Goal: Task Accomplishment & Management: Complete application form

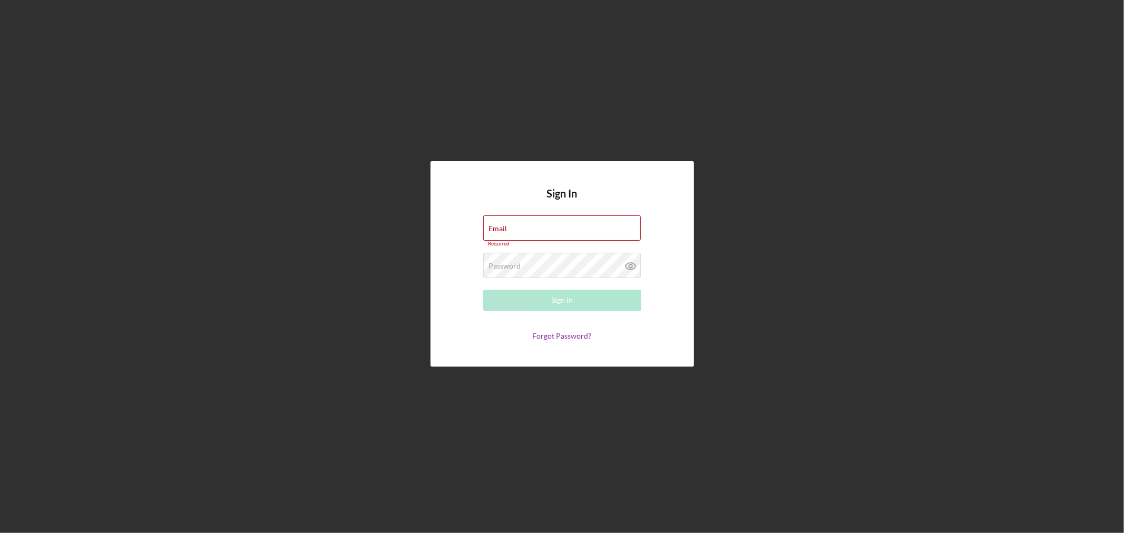
type input "[EMAIL_ADDRESS][DOMAIN_NAME]"
click at [573, 294] on button "Sign In" at bounding box center [562, 300] width 158 height 21
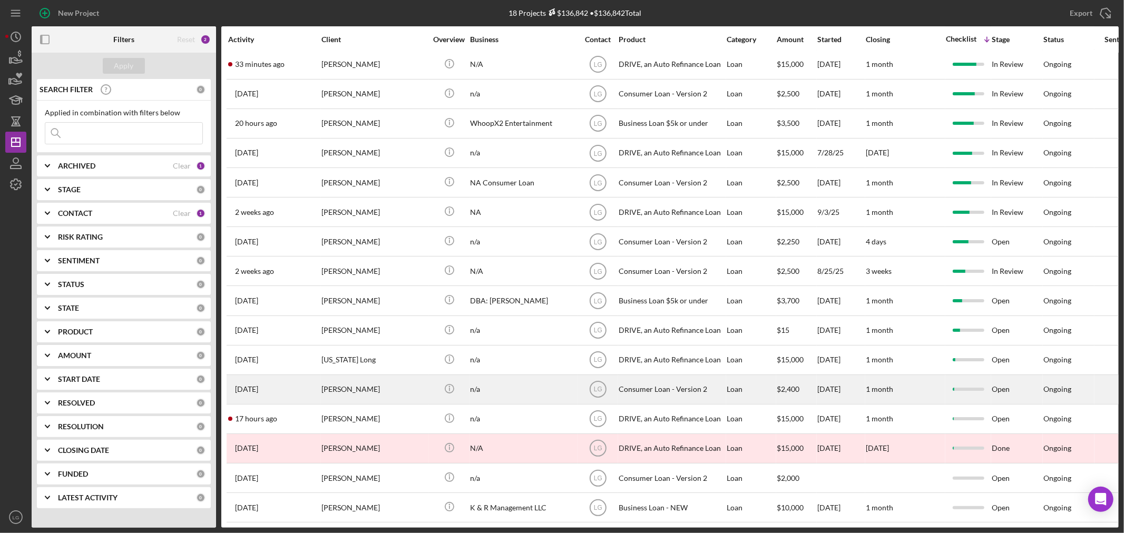
scroll to position [20, 0]
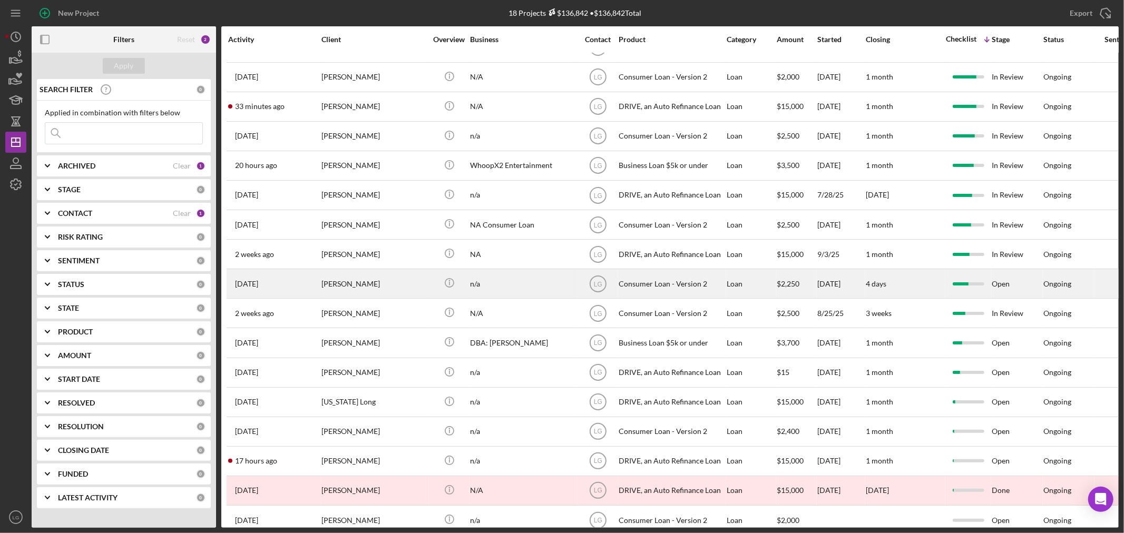
click at [376, 277] on div "[PERSON_NAME]" at bounding box center [373, 284] width 105 height 28
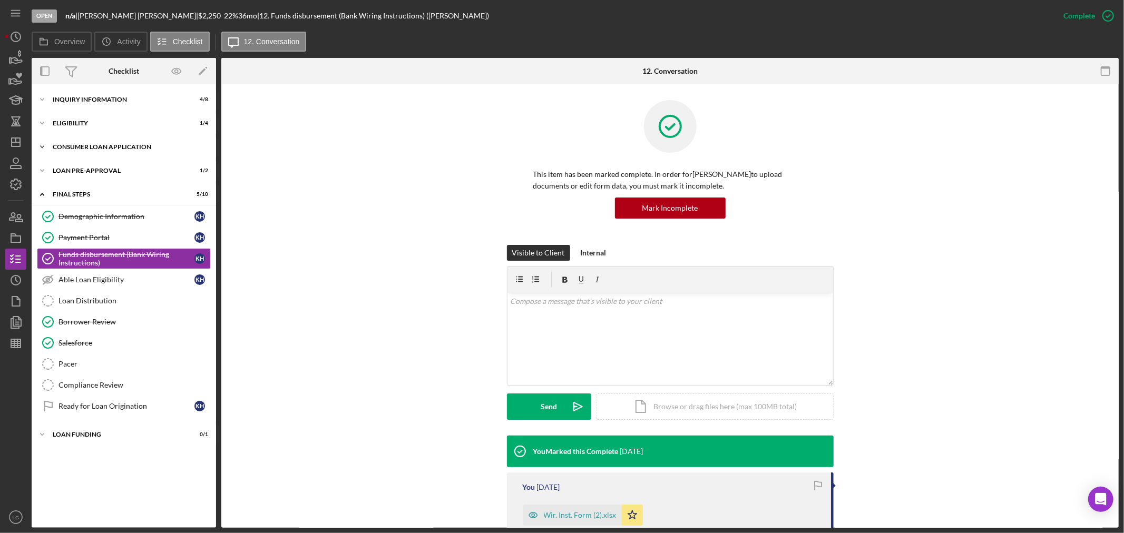
click at [149, 145] on div "Consumer Loan Application" at bounding box center [128, 147] width 150 height 6
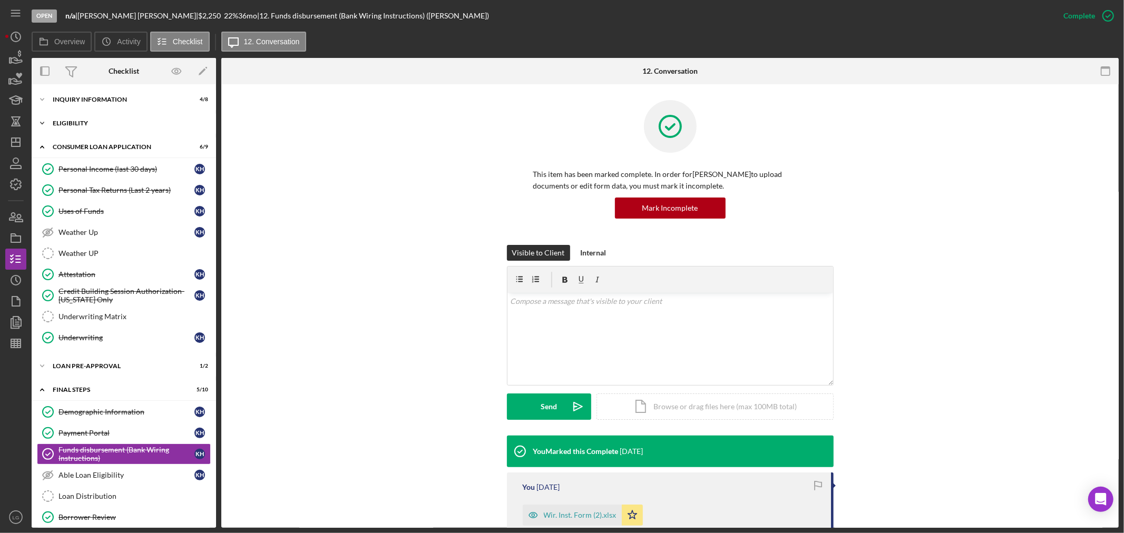
click at [156, 116] on div "Icon/Expander Eligibility 1 / 4" at bounding box center [124, 123] width 184 height 21
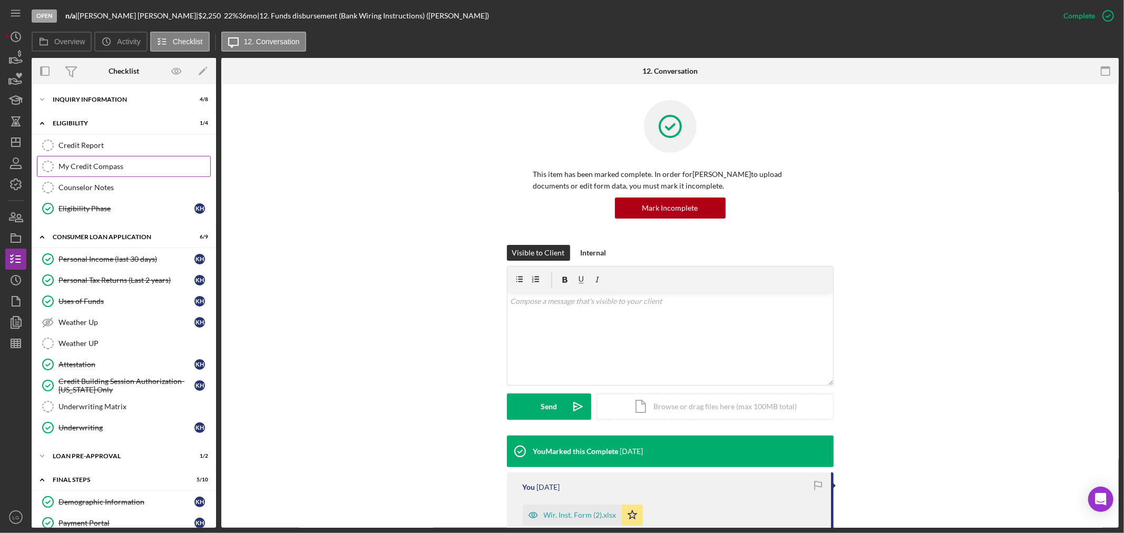
click at [113, 157] on link "My Credit Compass My Credit Compass" at bounding box center [124, 166] width 174 height 21
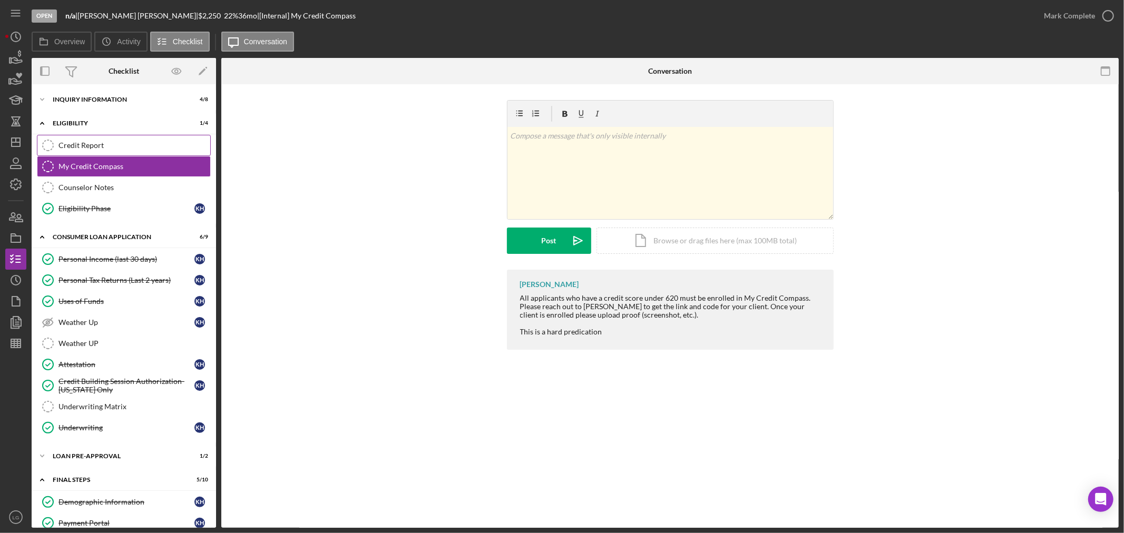
click at [113, 149] on div "Credit Report" at bounding box center [135, 145] width 152 height 8
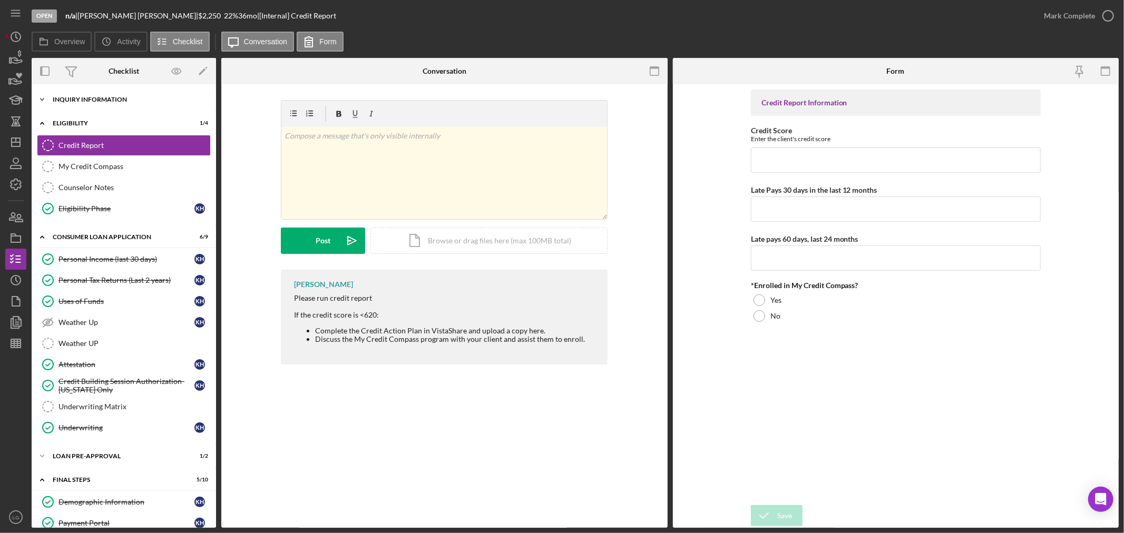
click at [120, 96] on div "Inquiry Information" at bounding box center [128, 99] width 150 height 6
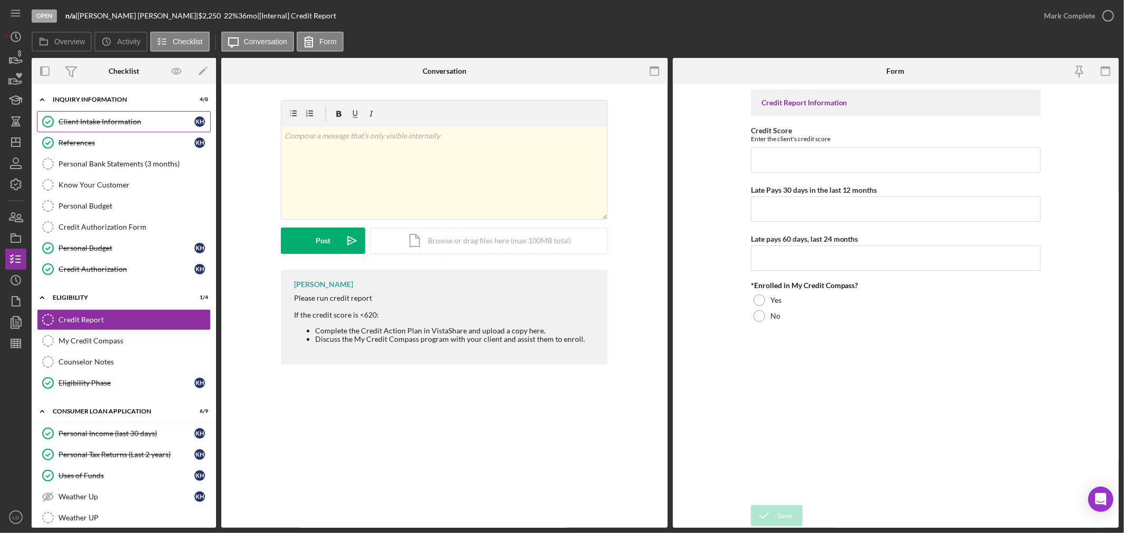
click at [103, 112] on link "Client Intake Information Client Intake Information K H" at bounding box center [124, 121] width 174 height 21
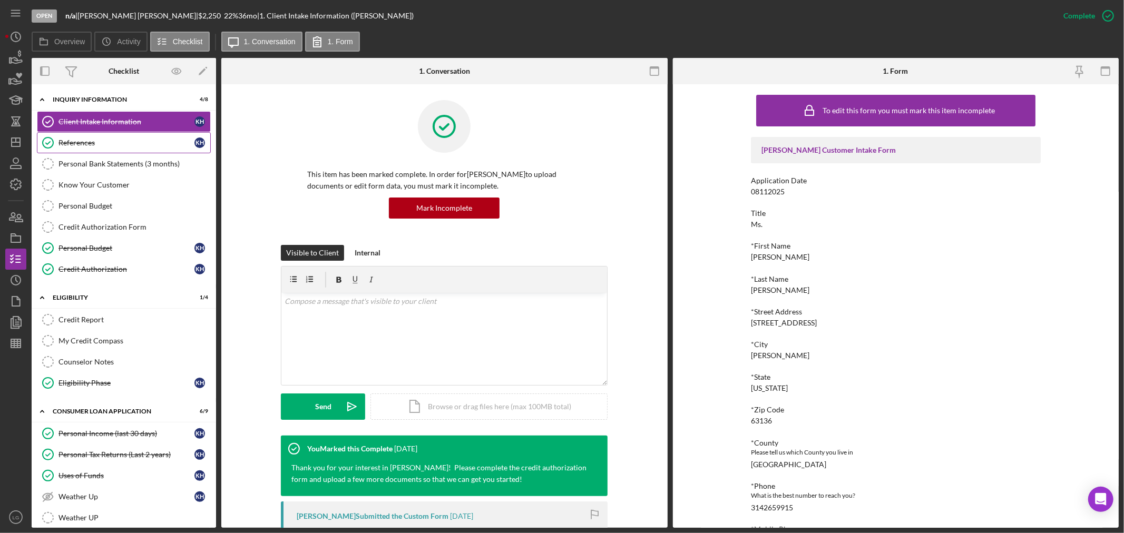
click at [105, 137] on link "References References K H" at bounding box center [124, 142] width 174 height 21
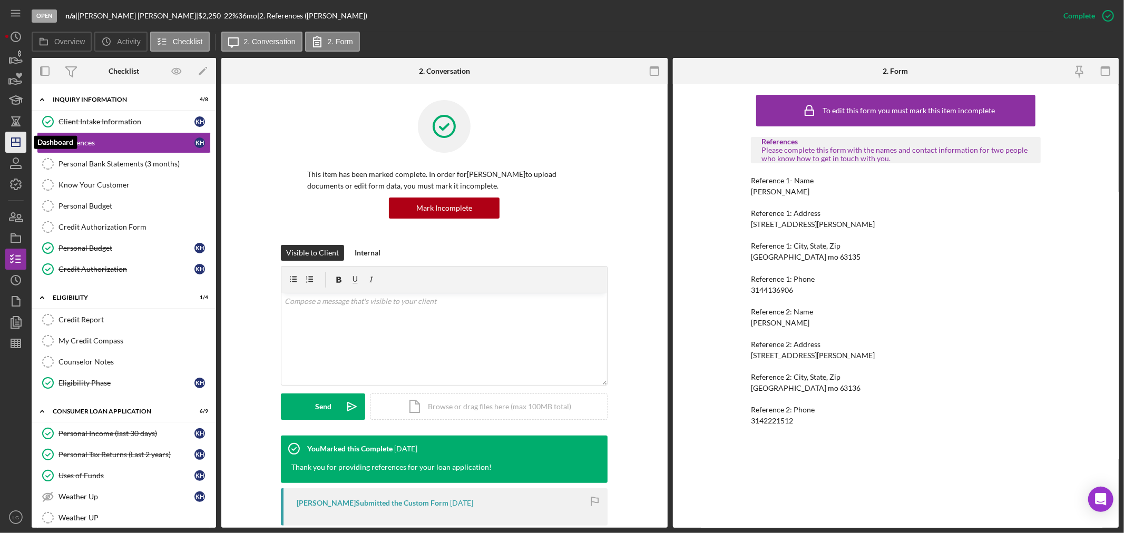
click at [13, 135] on icon "Icon/Dashboard" at bounding box center [16, 142] width 26 height 26
